Goal: Register for event/course

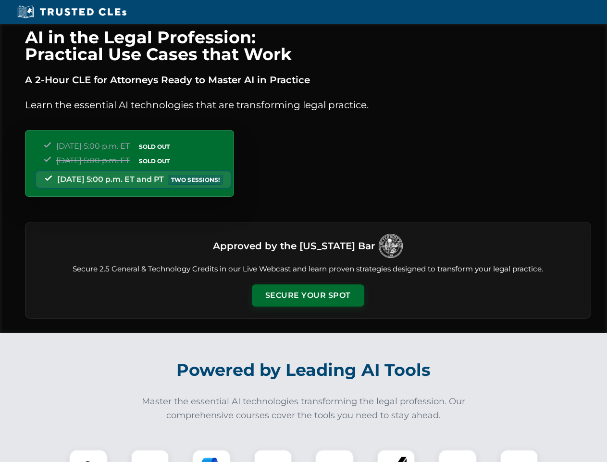
click at [308, 295] on button "Secure Your Spot" at bounding box center [308, 295] width 113 height 22
click at [88, 455] on img at bounding box center [89, 468] width 28 height 28
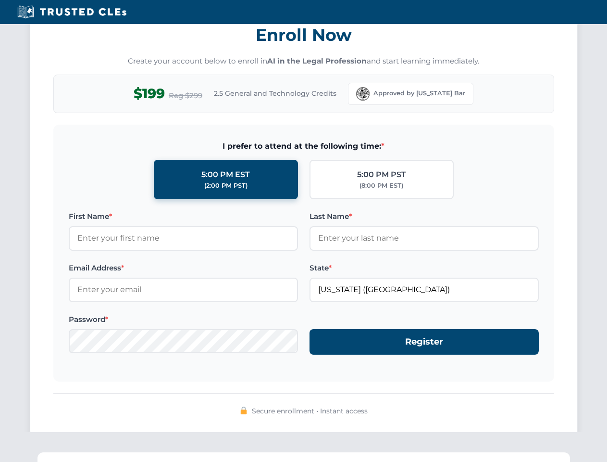
scroll to position [944, 0]
